Goal: Complete application form

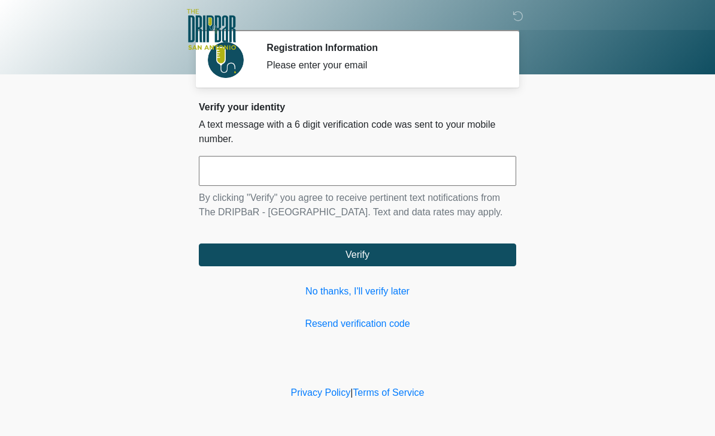
click at [358, 173] on input "text" at bounding box center [358, 171] width 318 height 30
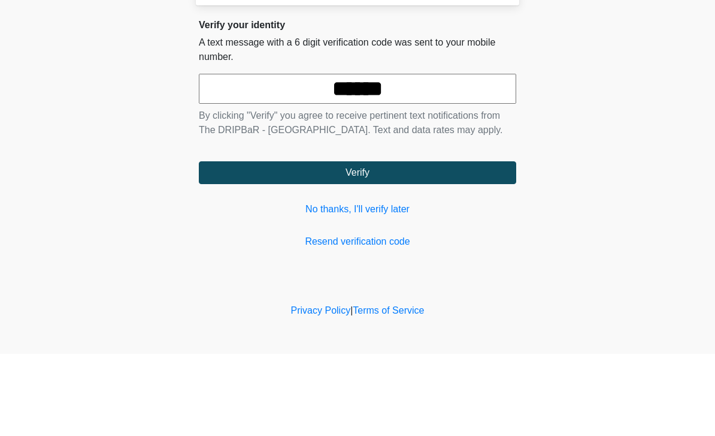
type input "******"
click at [398, 243] on button "Verify" at bounding box center [358, 254] width 318 height 23
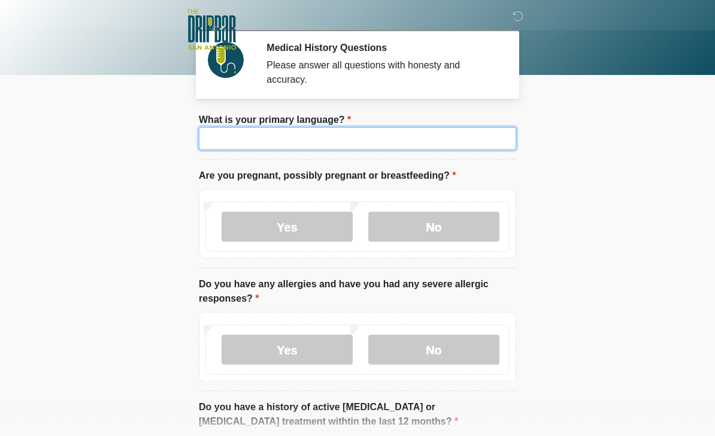
click at [362, 143] on input "What is your primary language?" at bounding box center [358, 138] width 318 height 23
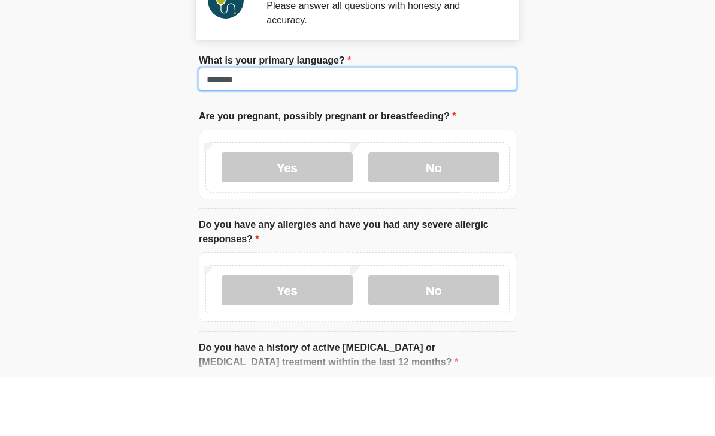
type input "*******"
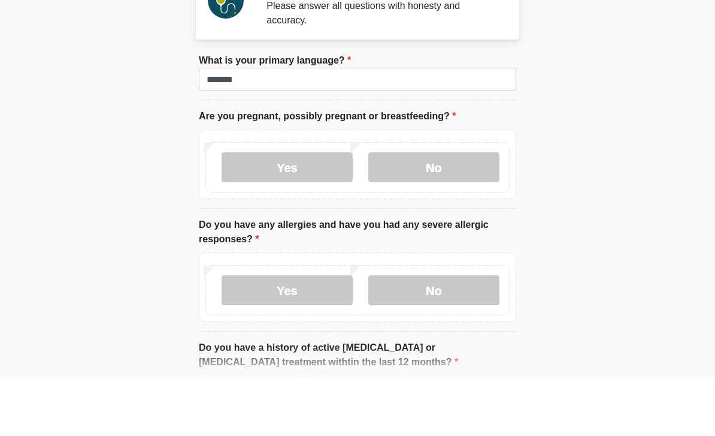
click at [447, 211] on label "No" at bounding box center [433, 226] width 131 height 30
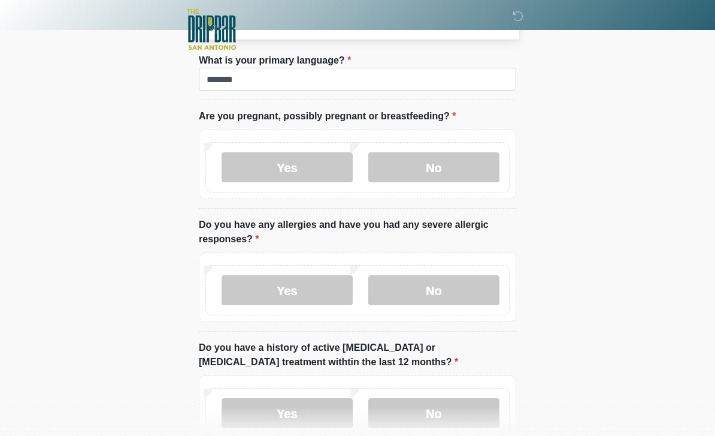
click at [305, 294] on label "Yes" at bounding box center [287, 290] width 131 height 30
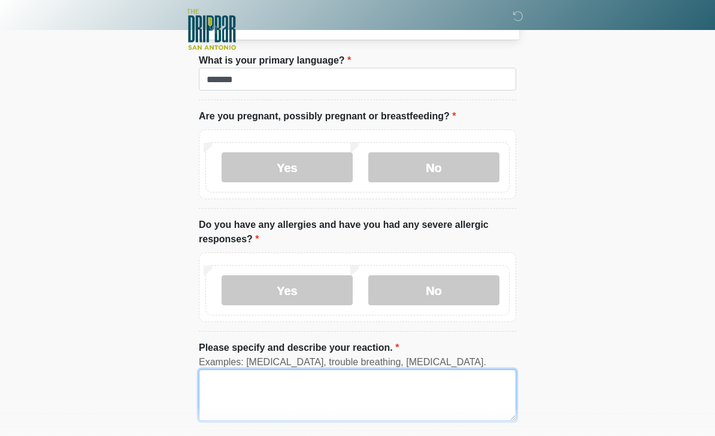
click at [301, 386] on textarea "Please specify and describe your reaction." at bounding box center [358, 395] width 318 height 52
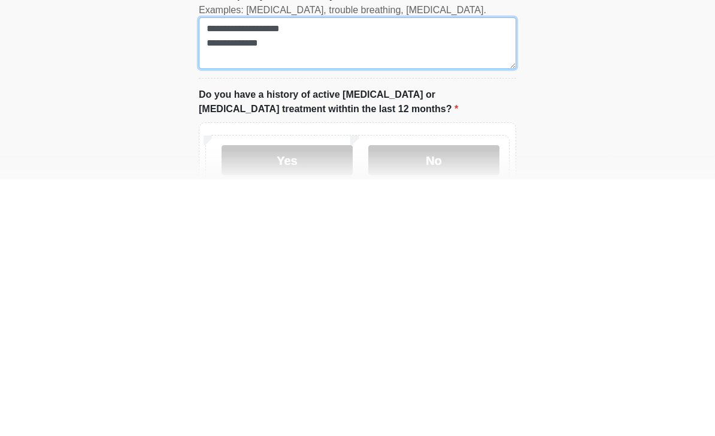
scroll to position [155, 0]
type textarea "**********"
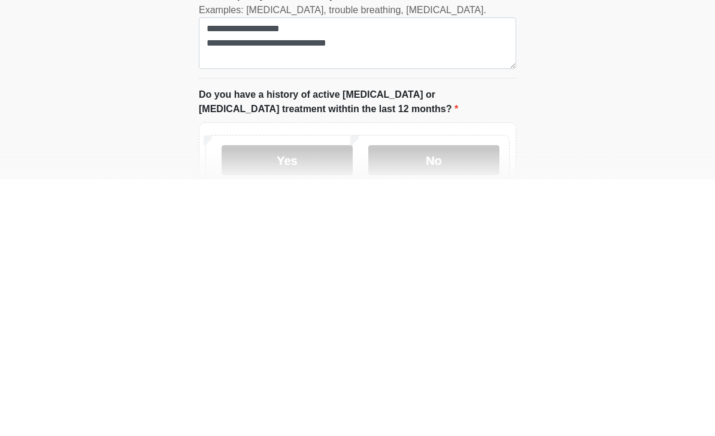
click at [460, 401] on label "No" at bounding box center [433, 416] width 131 height 30
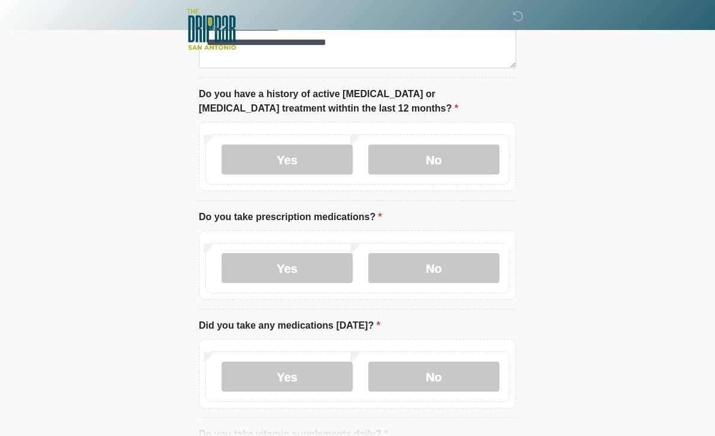
click at [464, 265] on label "No" at bounding box center [433, 268] width 131 height 30
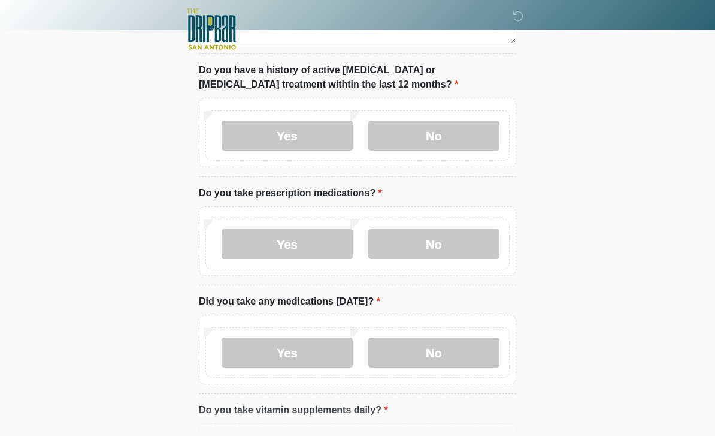
scroll to position [472, 0]
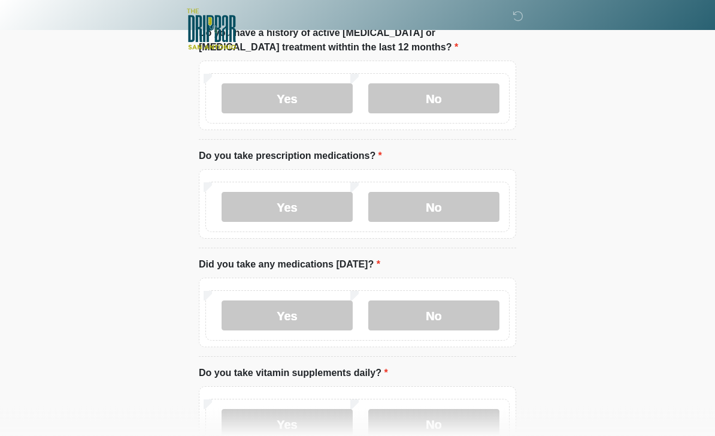
click at [469, 312] on label "No" at bounding box center [433, 316] width 131 height 30
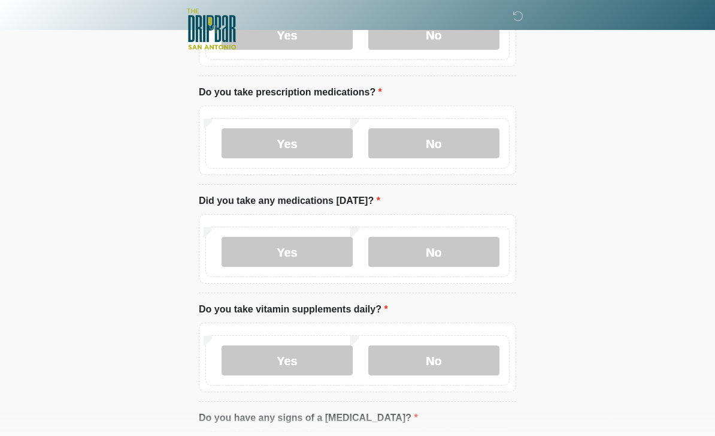
scroll to position [536, 0]
click at [313, 360] on label "Yes" at bounding box center [287, 360] width 131 height 30
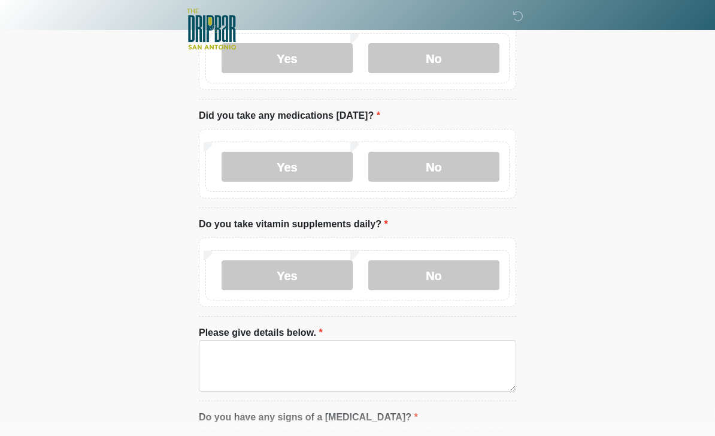
scroll to position [622, 0]
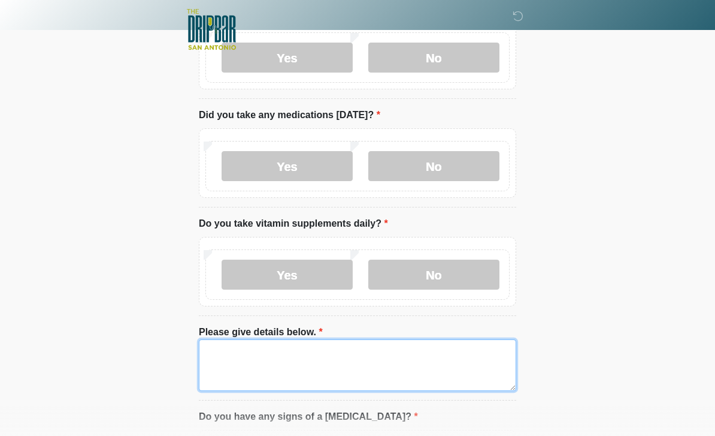
click at [282, 364] on textarea "Please give details below." at bounding box center [358, 365] width 318 height 52
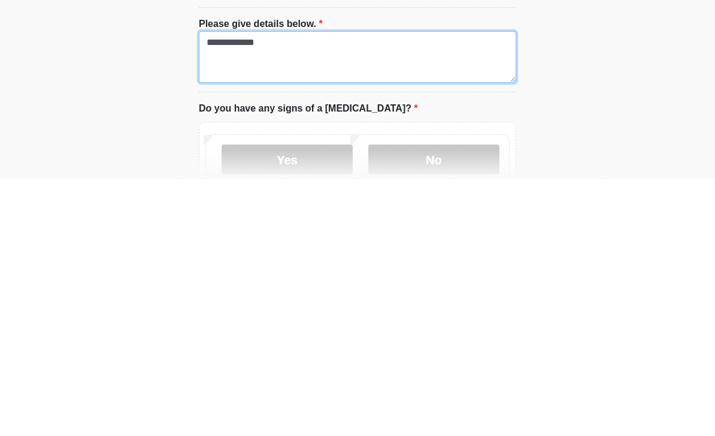
scroll to position [674, 0]
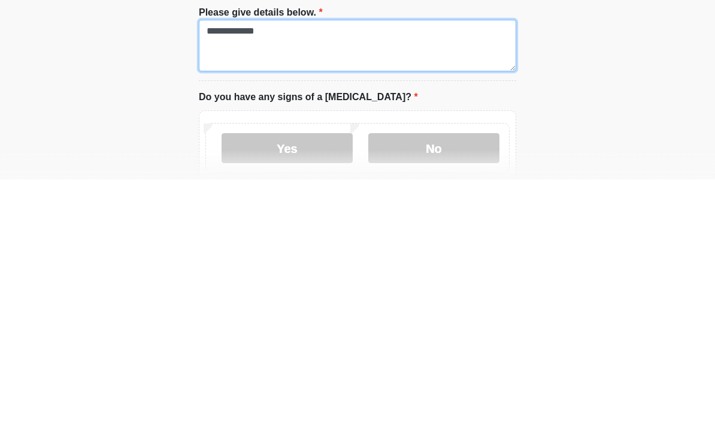
type textarea "**********"
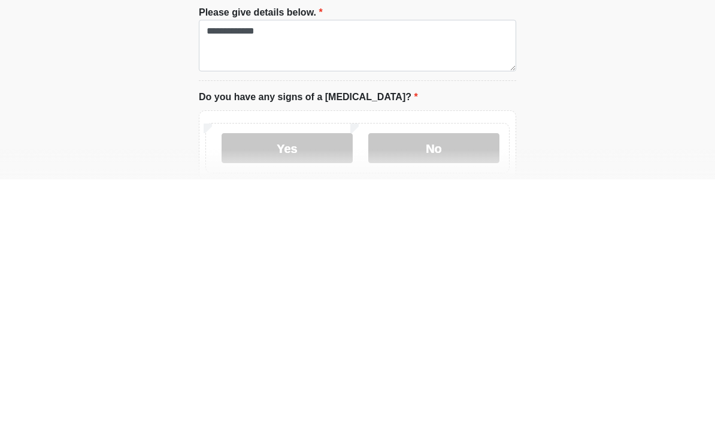
click at [461, 389] on label "No" at bounding box center [433, 404] width 131 height 30
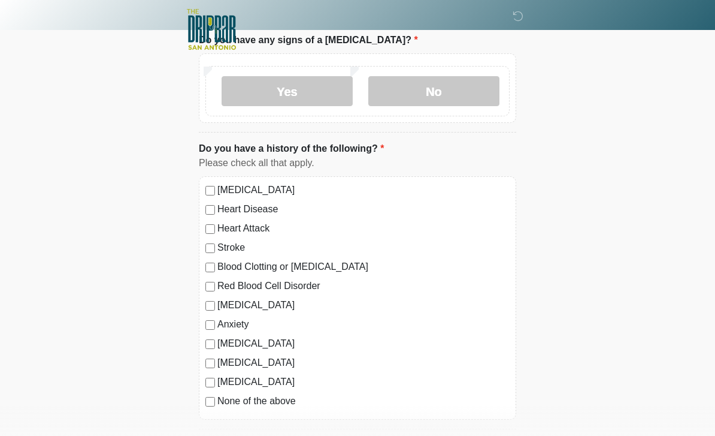
scroll to position [999, 0]
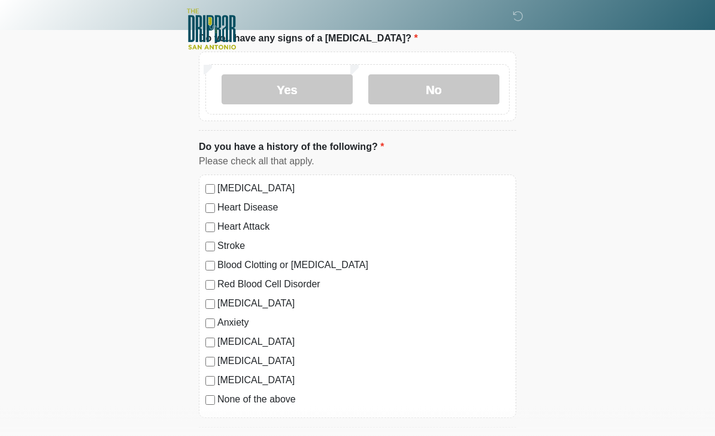
click at [203, 273] on div "High Blood Pressure Heart Disease Heart Attack Stroke Blood Clotting or Bleedin…" at bounding box center [358, 296] width 318 height 243
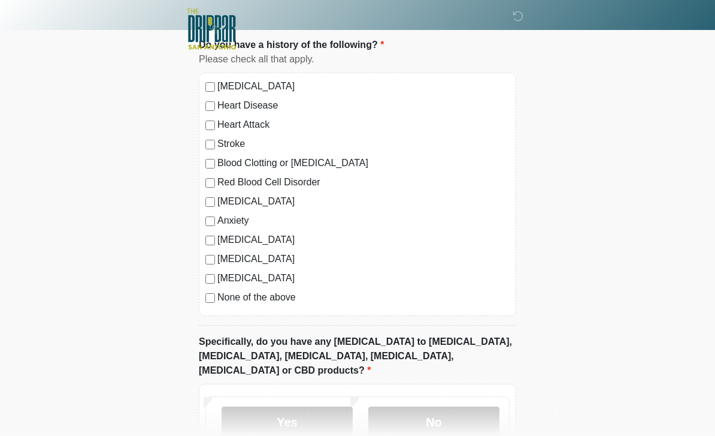
scroll to position [1102, 0]
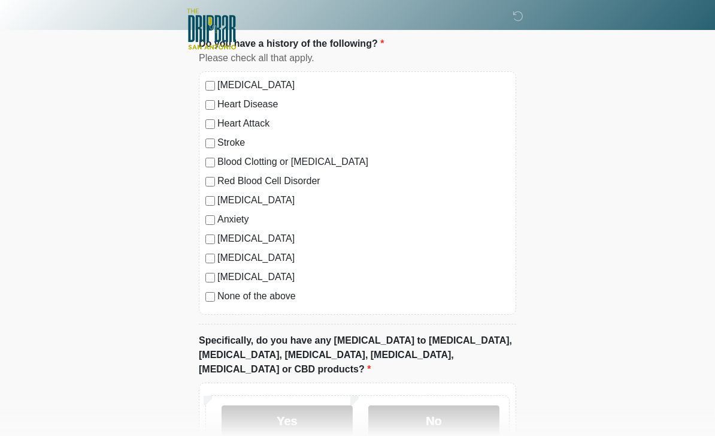
click at [207, 243] on div "High Blood Pressure Heart Disease Heart Attack Stroke Blood Clotting or Bleedin…" at bounding box center [358, 193] width 318 height 243
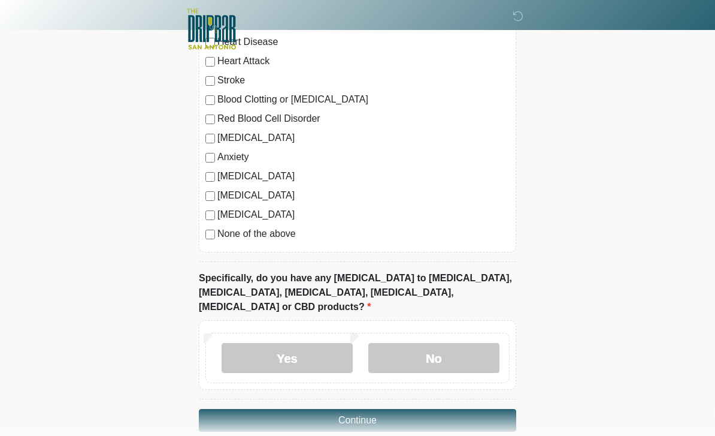
scroll to position [1166, 0]
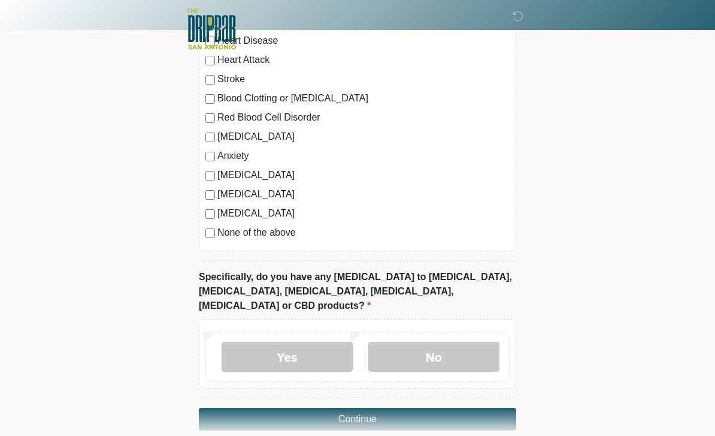
click at [463, 343] on label "No" at bounding box center [433, 357] width 131 height 30
click at [448, 407] on button "Continue" at bounding box center [358, 418] width 318 height 23
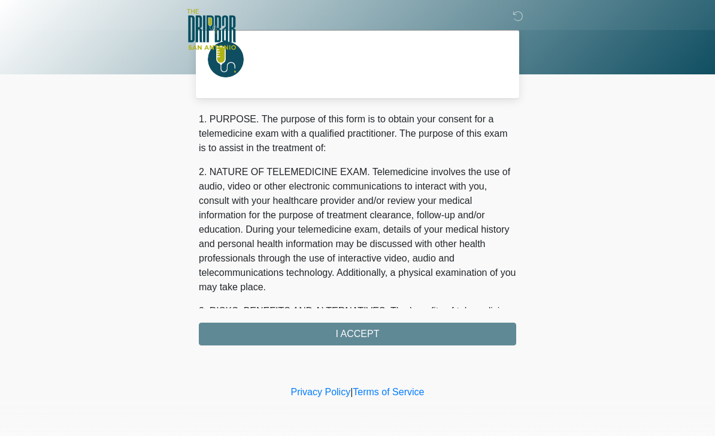
scroll to position [0, 0]
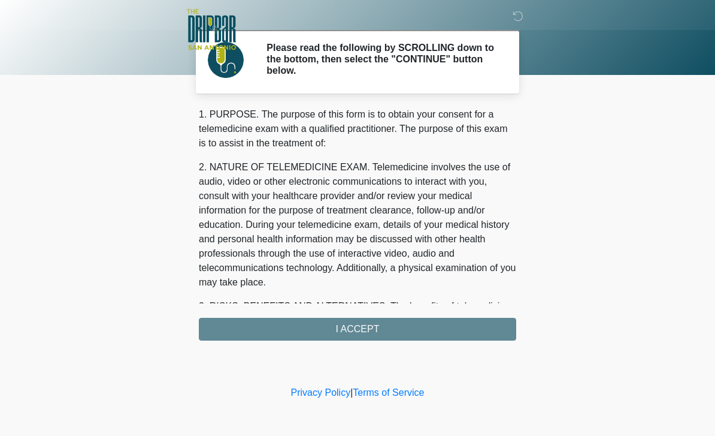
click at [398, 328] on div "1. PURPOSE. The purpose of this form is to obtain your consent for a telemedici…" at bounding box center [358, 223] width 318 height 233
click at [351, 331] on div "1. PURPOSE. The purpose of this form is to obtain your consent for a telemedici…" at bounding box center [358, 223] width 318 height 233
click at [358, 333] on div "1. PURPOSE. The purpose of this form is to obtain your consent for a telemedici…" at bounding box center [358, 223] width 318 height 233
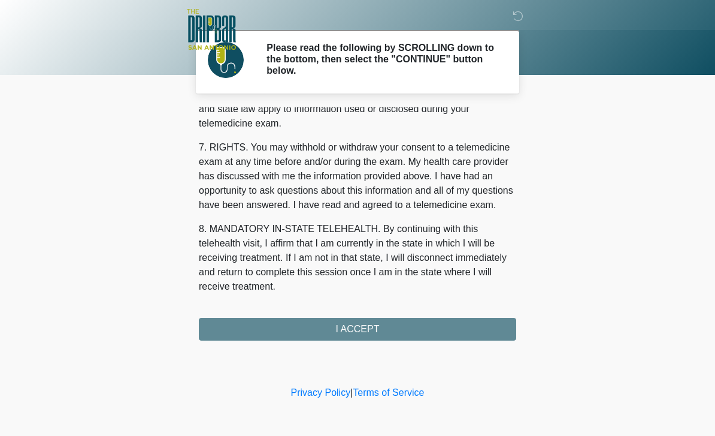
scroll to position [513, 0]
click at [359, 332] on button "I ACCEPT" at bounding box center [358, 329] width 318 height 23
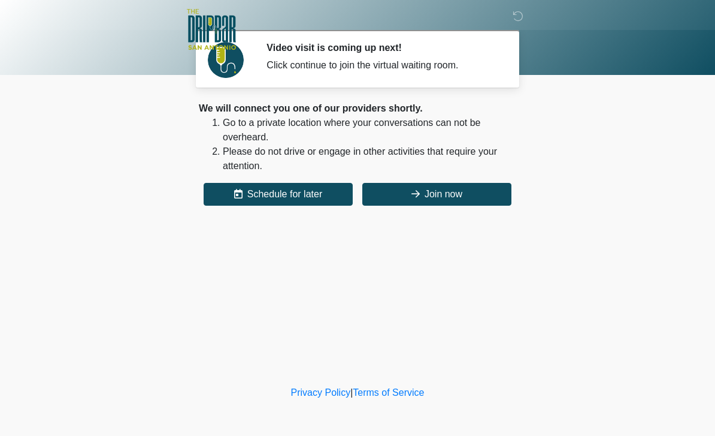
click at [462, 187] on button "Join now" at bounding box center [436, 194] width 149 height 23
